Goal: Task Accomplishment & Management: Use online tool/utility

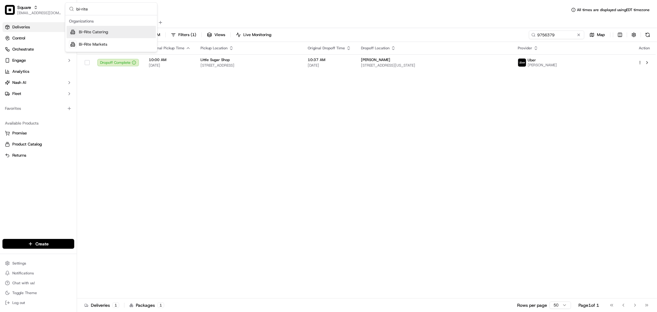
type input "bi-rite"
click at [109, 33] on div "Bi-Rite Catering" at bounding box center [111, 32] width 89 height 12
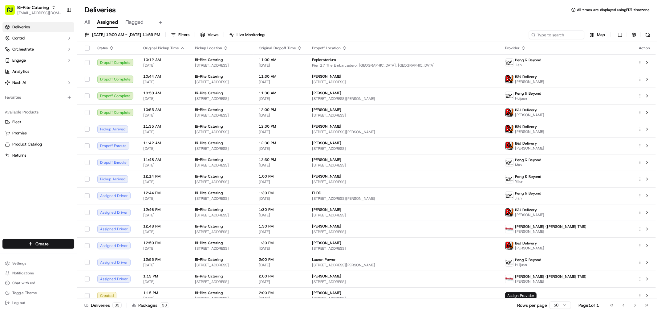
click at [572, 30] on div "[DATE] 12:00 AM - [DATE] 11:59 PM Filters Views Live Monitoring Map Status Orig…" at bounding box center [367, 170] width 580 height 285
click at [568, 37] on input at bounding box center [548, 35] width 74 height 9
paste input "74022"
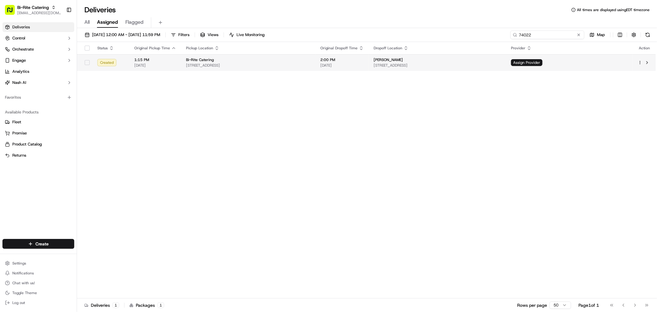
type input "74022"
click at [214, 63] on span "[STREET_ADDRESS]" at bounding box center [248, 65] width 125 height 5
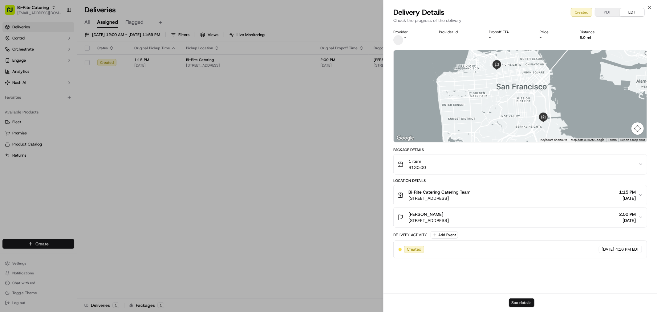
click at [520, 300] on button "See details" at bounding box center [522, 302] width 26 height 9
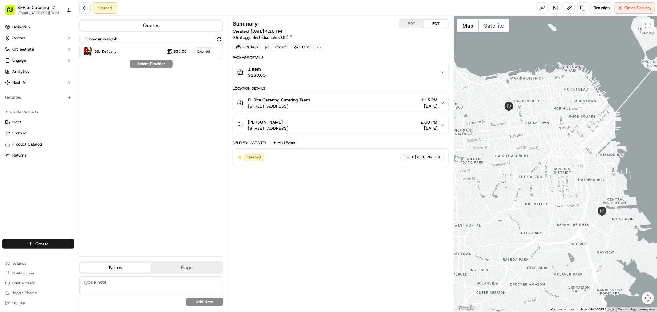
click at [353, 69] on div "1 item $130.00" at bounding box center [338, 72] width 203 height 12
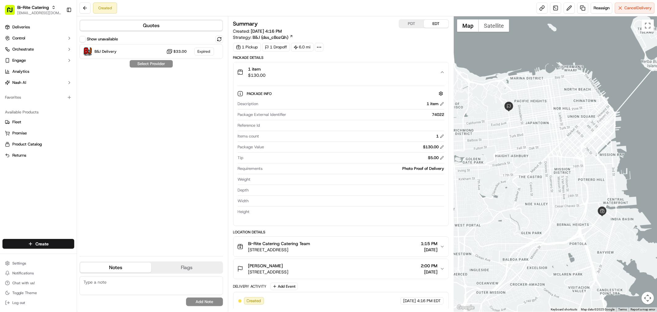
click at [353, 69] on div "1 item $130.00" at bounding box center [338, 72] width 203 height 12
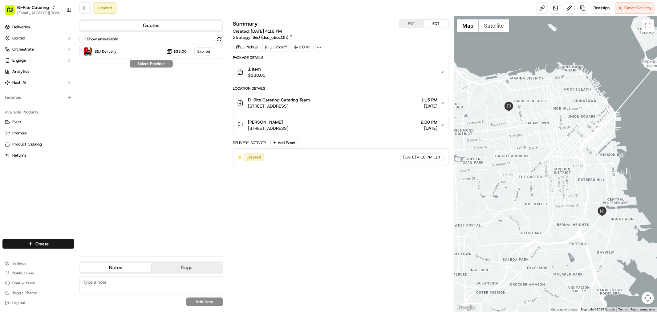
click at [353, 69] on div "1 item $130.00" at bounding box center [338, 72] width 203 height 12
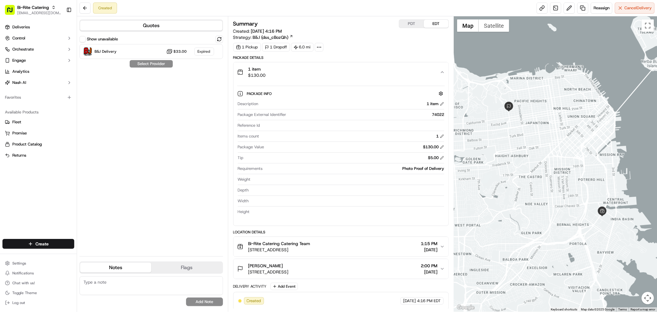
click at [353, 69] on div "1 item $130.00" at bounding box center [338, 72] width 203 height 12
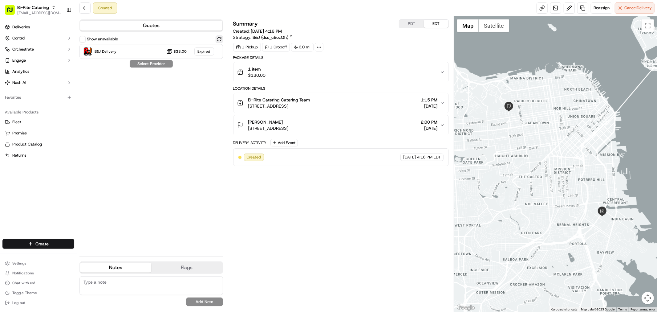
click at [217, 39] on button at bounding box center [219, 38] width 7 height 7
click at [205, 53] on div at bounding box center [204, 51] width 7 height 7
click at [163, 63] on button "Assign Provider" at bounding box center [151, 63] width 44 height 7
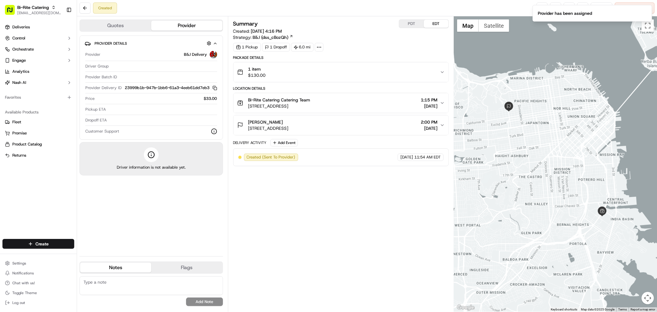
click at [405, 108] on div "Bi-Rite Catering Catering Team 1970 Innes Ave, San Francisco, CA 94124, USA 1:1…" at bounding box center [338, 103] width 203 height 12
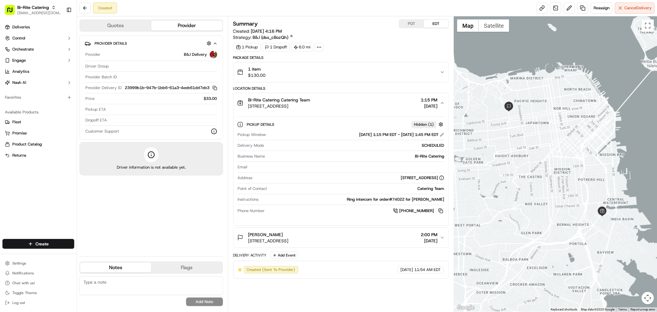
click at [405, 108] on div "Bi-Rite Catering Catering Team 1970 Innes Ave, San Francisco, CA 94124, USA 1:1…" at bounding box center [338, 103] width 203 height 12
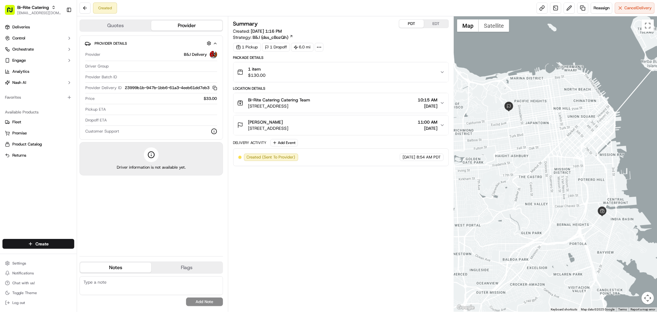
click at [409, 27] on button "PDT" at bounding box center [411, 24] width 25 height 8
click at [443, 21] on button "EDT" at bounding box center [436, 24] width 25 height 8
click at [411, 22] on button "PDT" at bounding box center [411, 24] width 25 height 8
